Goal: Task Accomplishment & Management: Complete application form

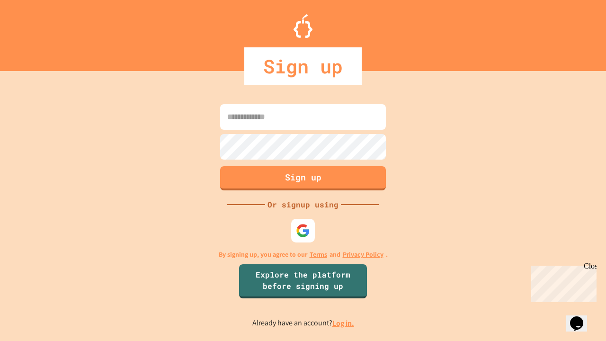
click at [344, 323] on link "Log in." at bounding box center [344, 323] width 22 height 10
